Goal: Task Accomplishment & Management: Manage account settings

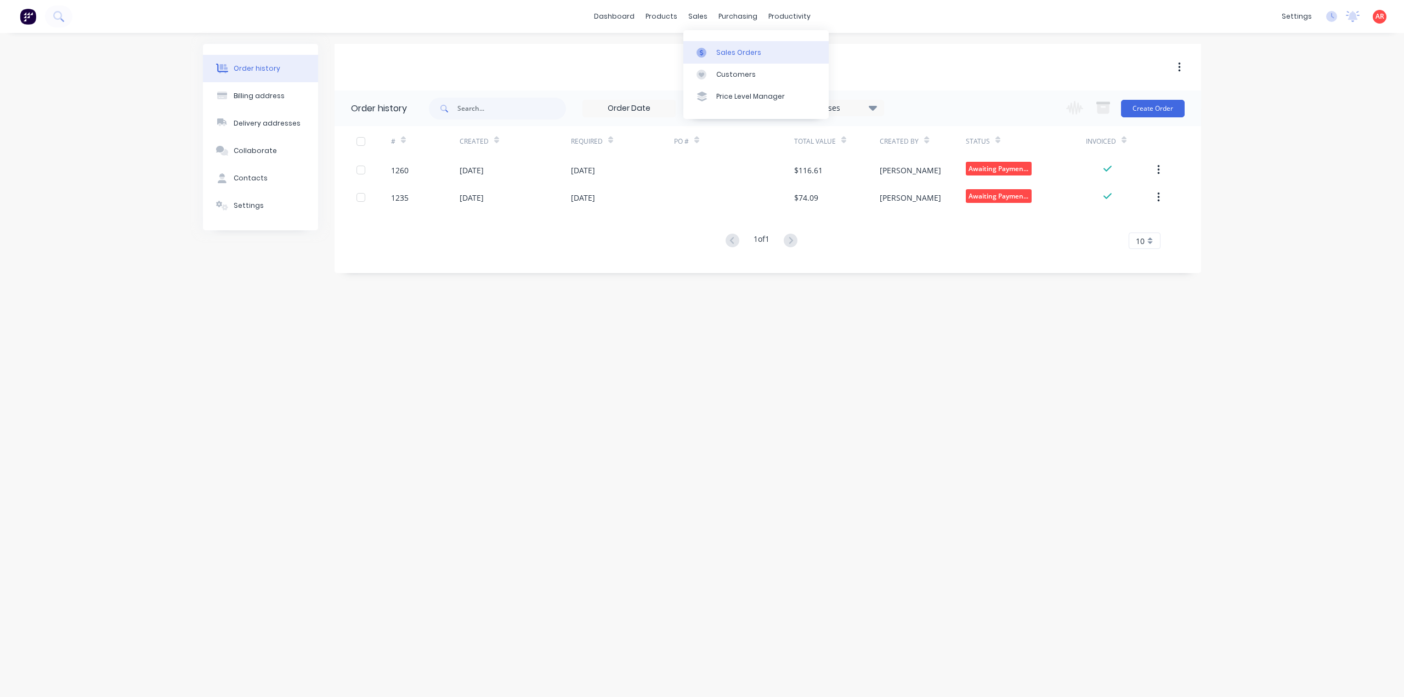
click at [710, 55] on div at bounding box center [705, 53] width 16 height 10
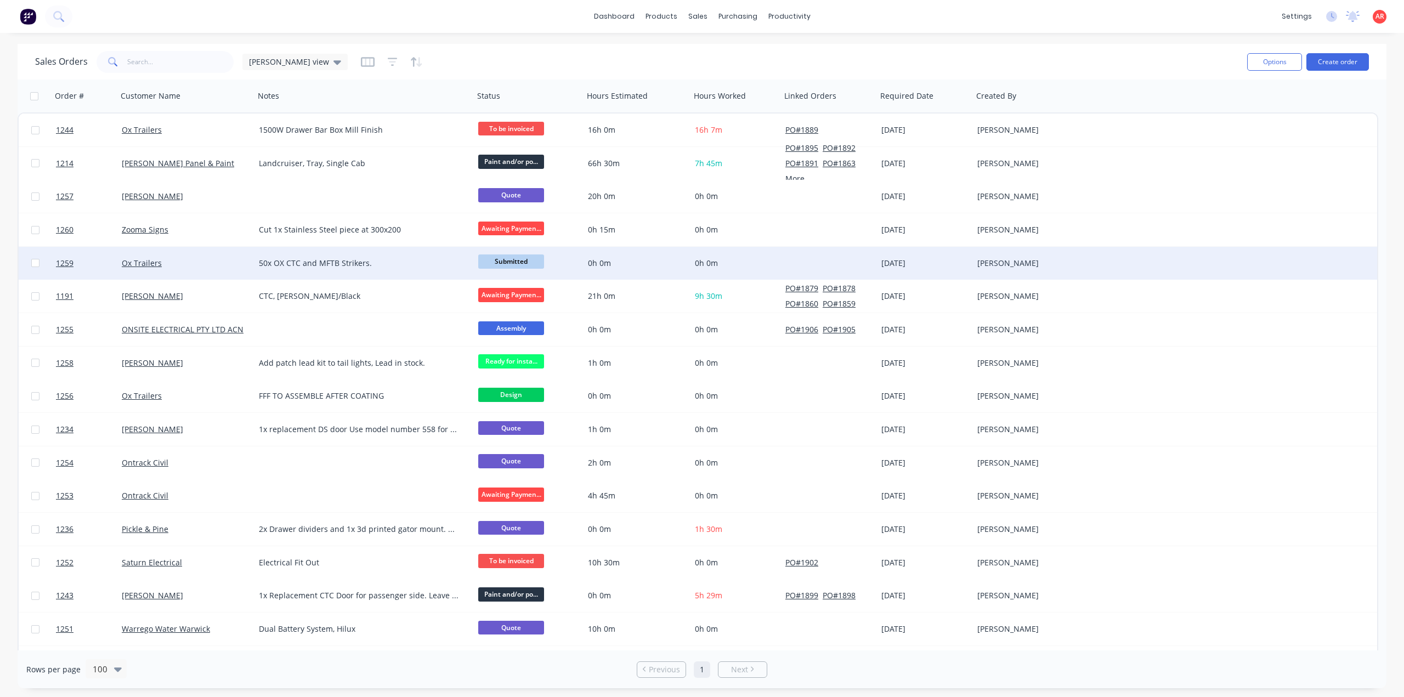
click at [219, 273] on div "Ox Trailers" at bounding box center [185, 263] width 137 height 33
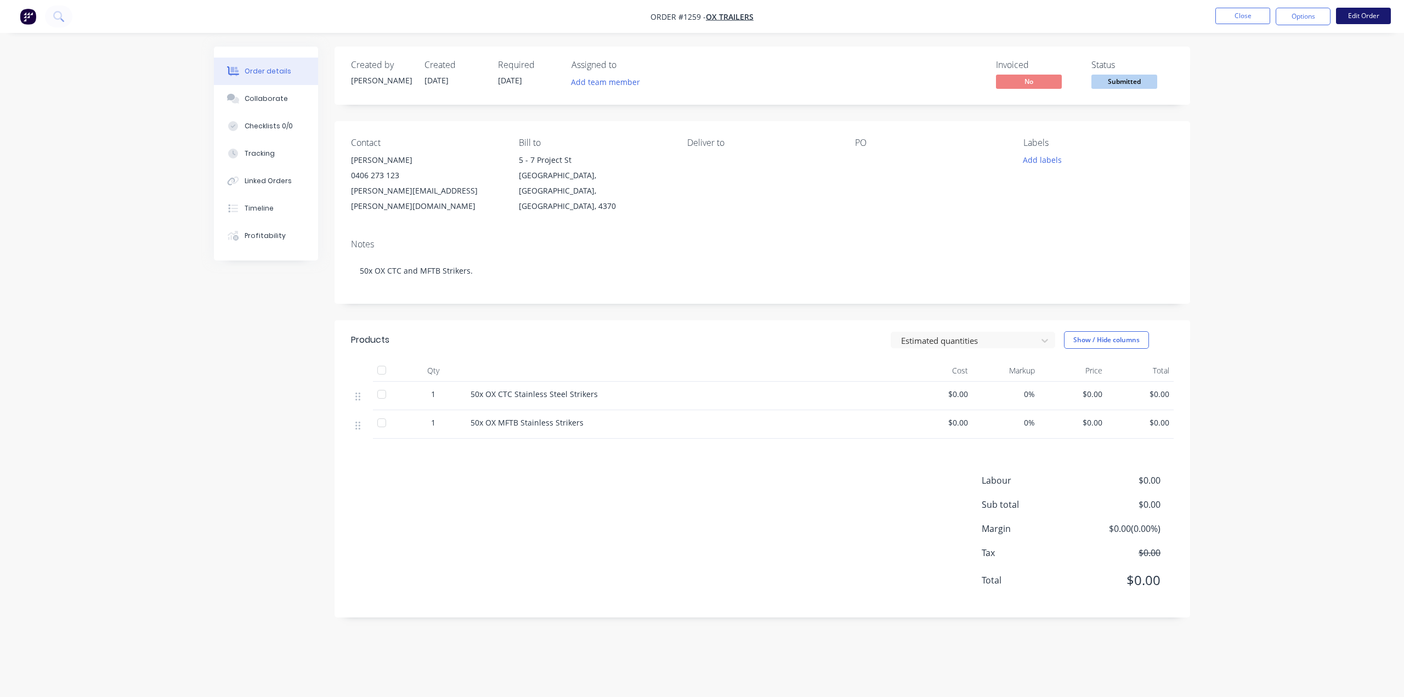
click at [1360, 19] on button "Edit Order" at bounding box center [1363, 16] width 55 height 16
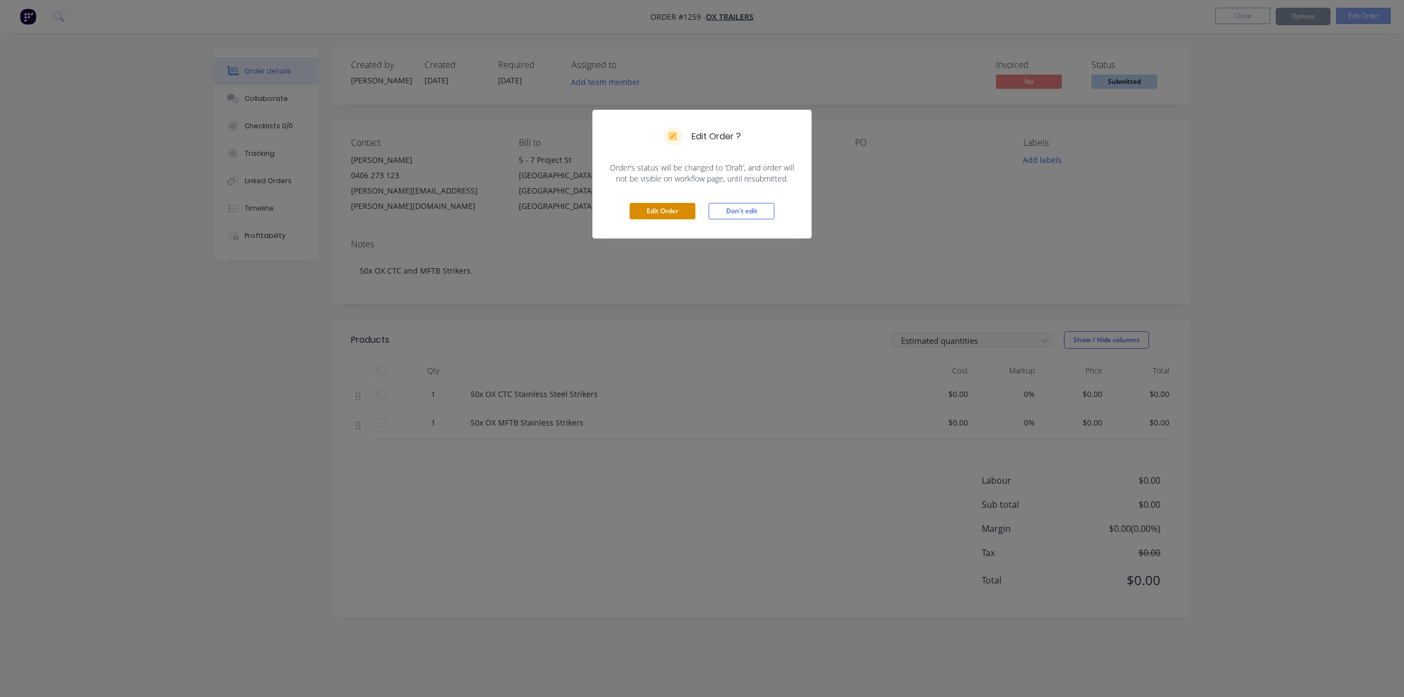
click at [675, 206] on button "Edit Order" at bounding box center [663, 211] width 66 height 16
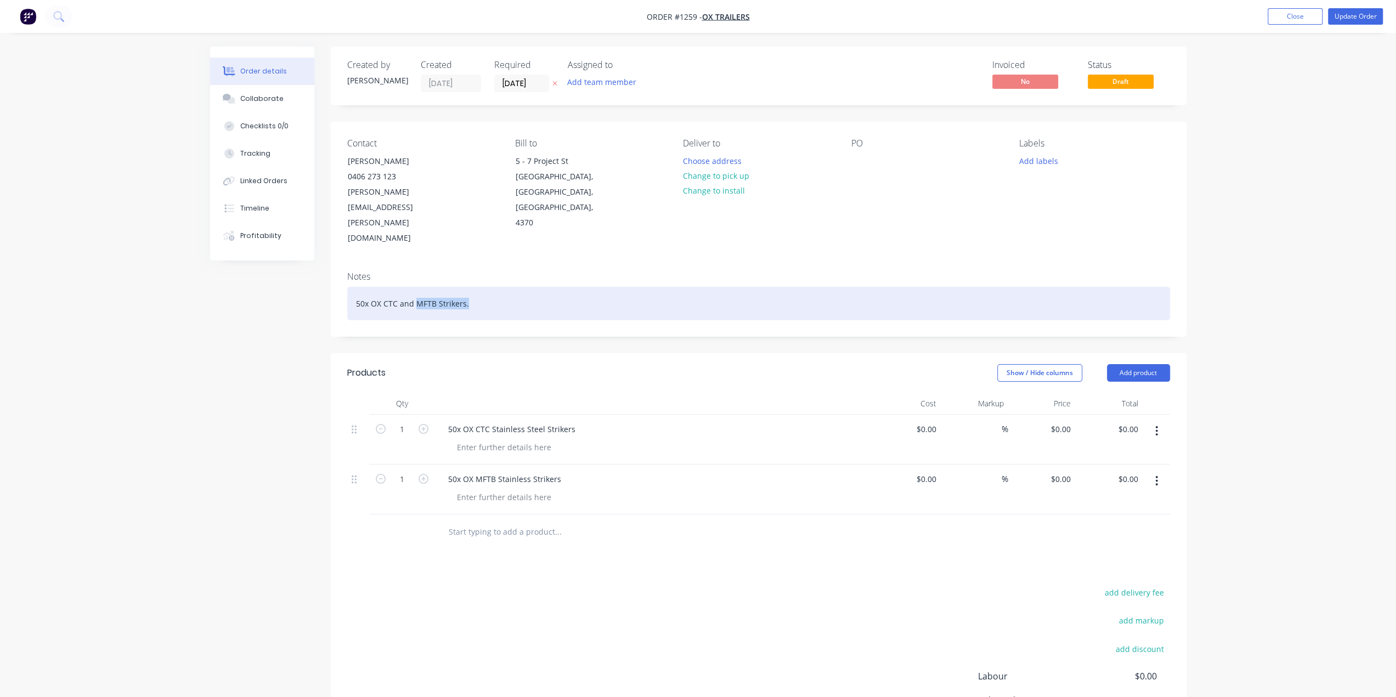
drag, startPoint x: 415, startPoint y: 257, endPoint x: 468, endPoint y: 258, distance: 53.8
click at [468, 287] on div "50x OX CTC and MFTB Strikers." at bounding box center [758, 303] width 823 height 33
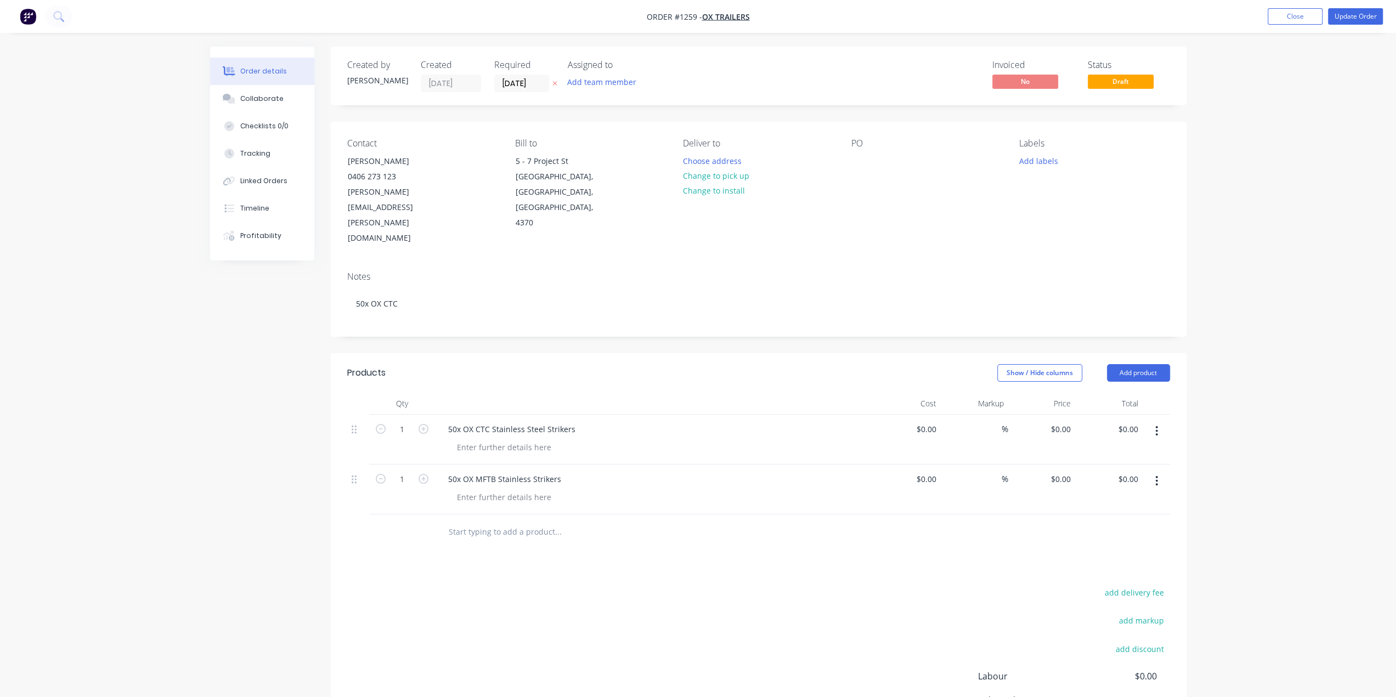
click at [1159, 471] on button "button" at bounding box center [1157, 481] width 26 height 20
click at [1097, 568] on div "Delete" at bounding box center [1118, 576] width 84 height 16
click at [1352, 16] on button "Update Order" at bounding box center [1355, 16] width 55 height 16
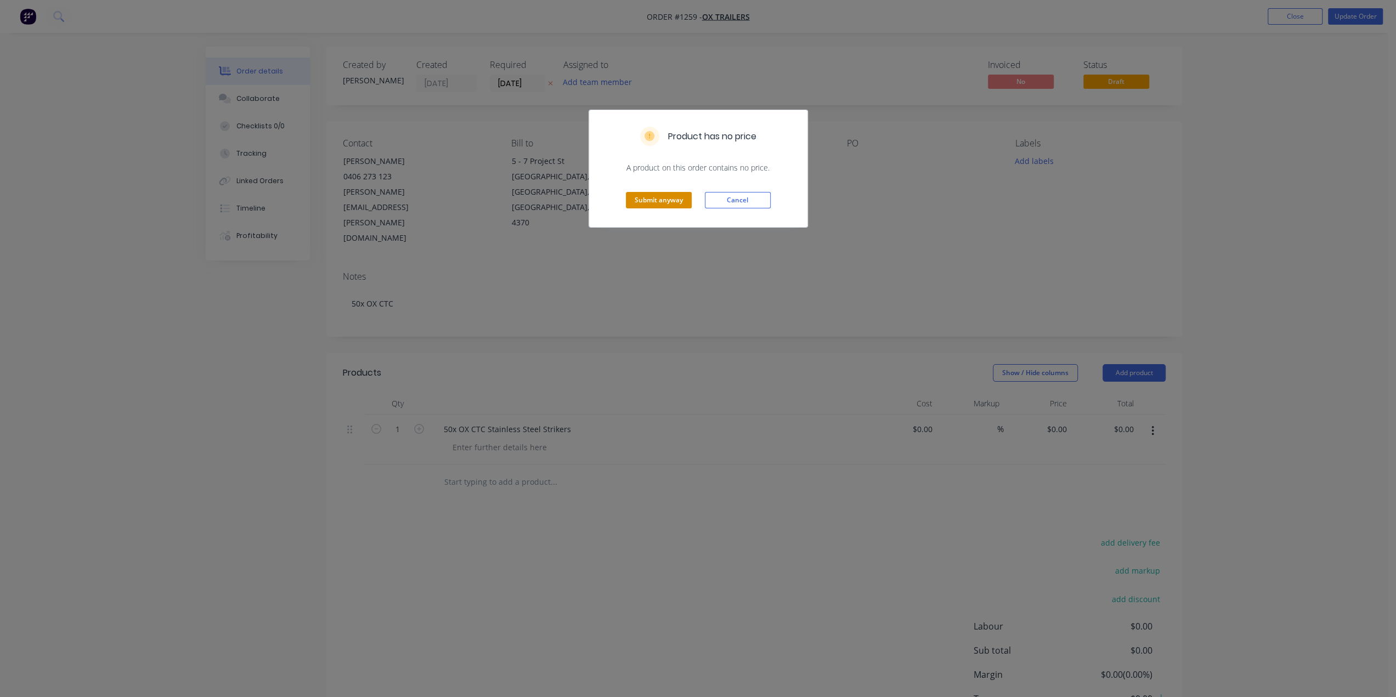
click at [648, 202] on button "Submit anyway" at bounding box center [659, 200] width 66 height 16
